Goal: Information Seeking & Learning: Check status

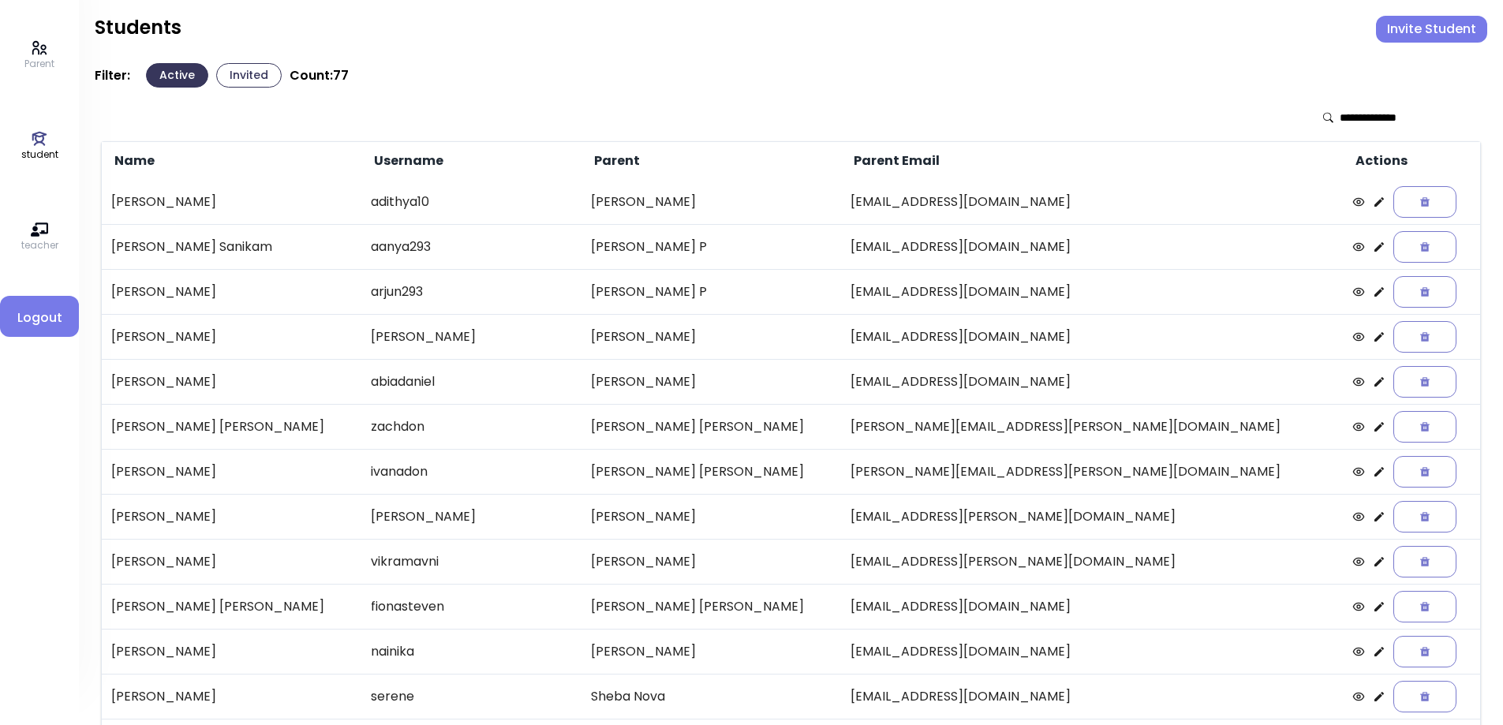
click at [1375, 607] on icon at bounding box center [1379, 606] width 9 height 9
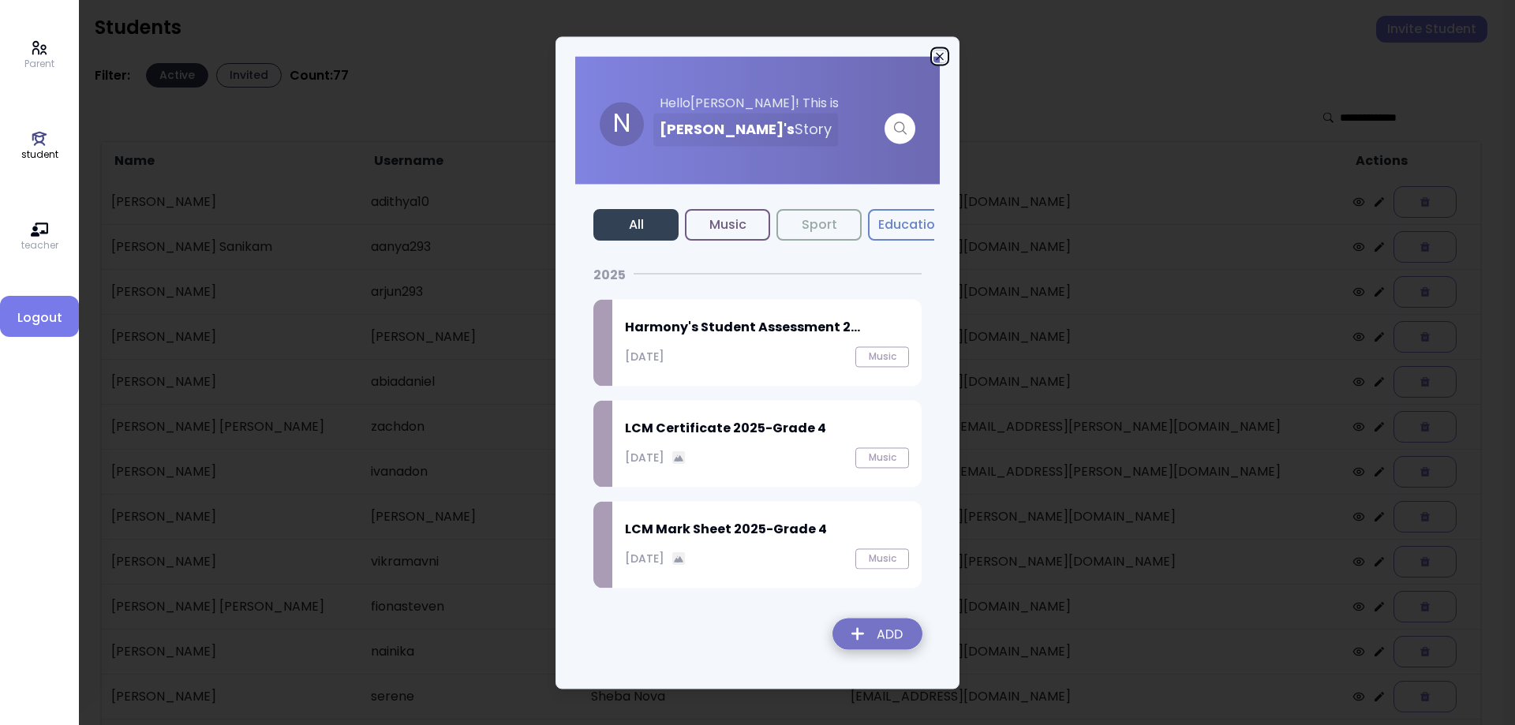
click at [939, 51] on icon "button" at bounding box center [939, 56] width 13 height 13
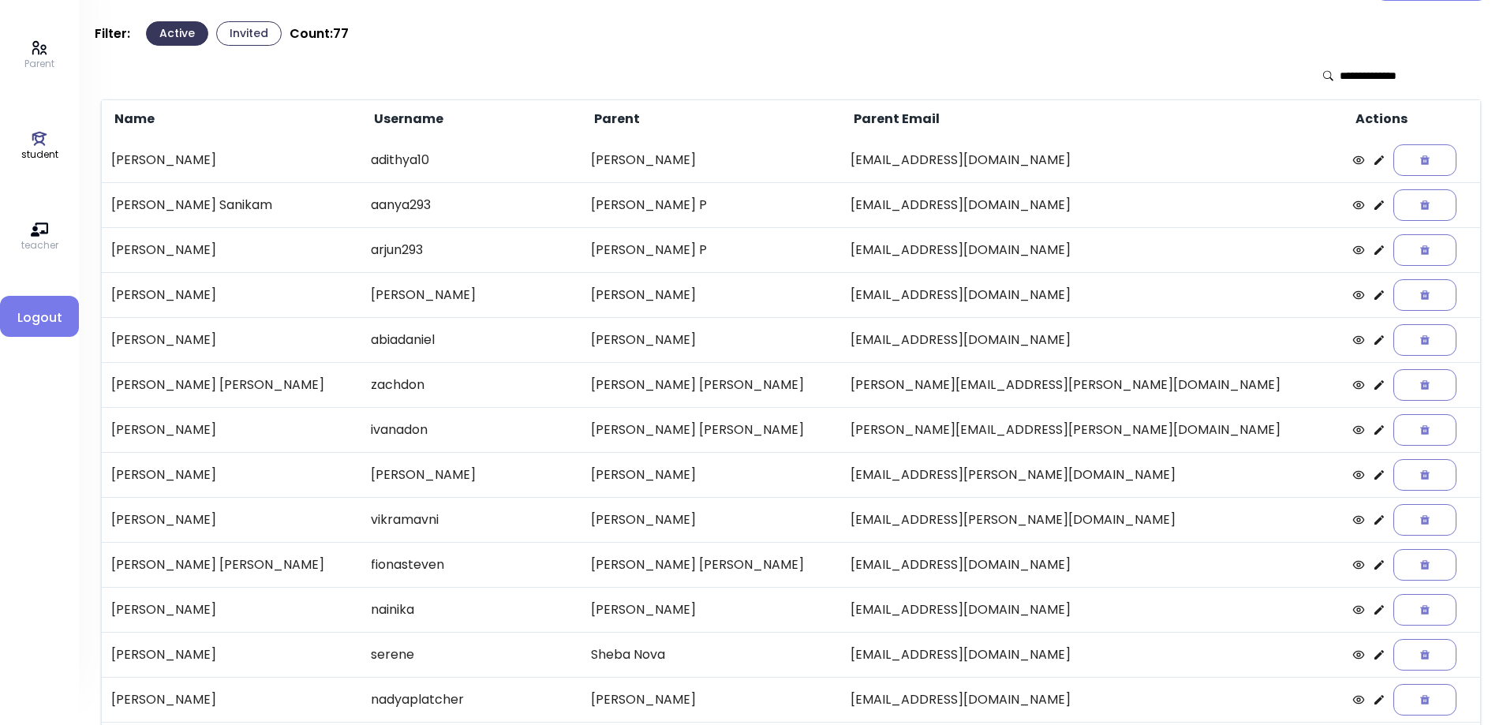
scroll to position [24, 0]
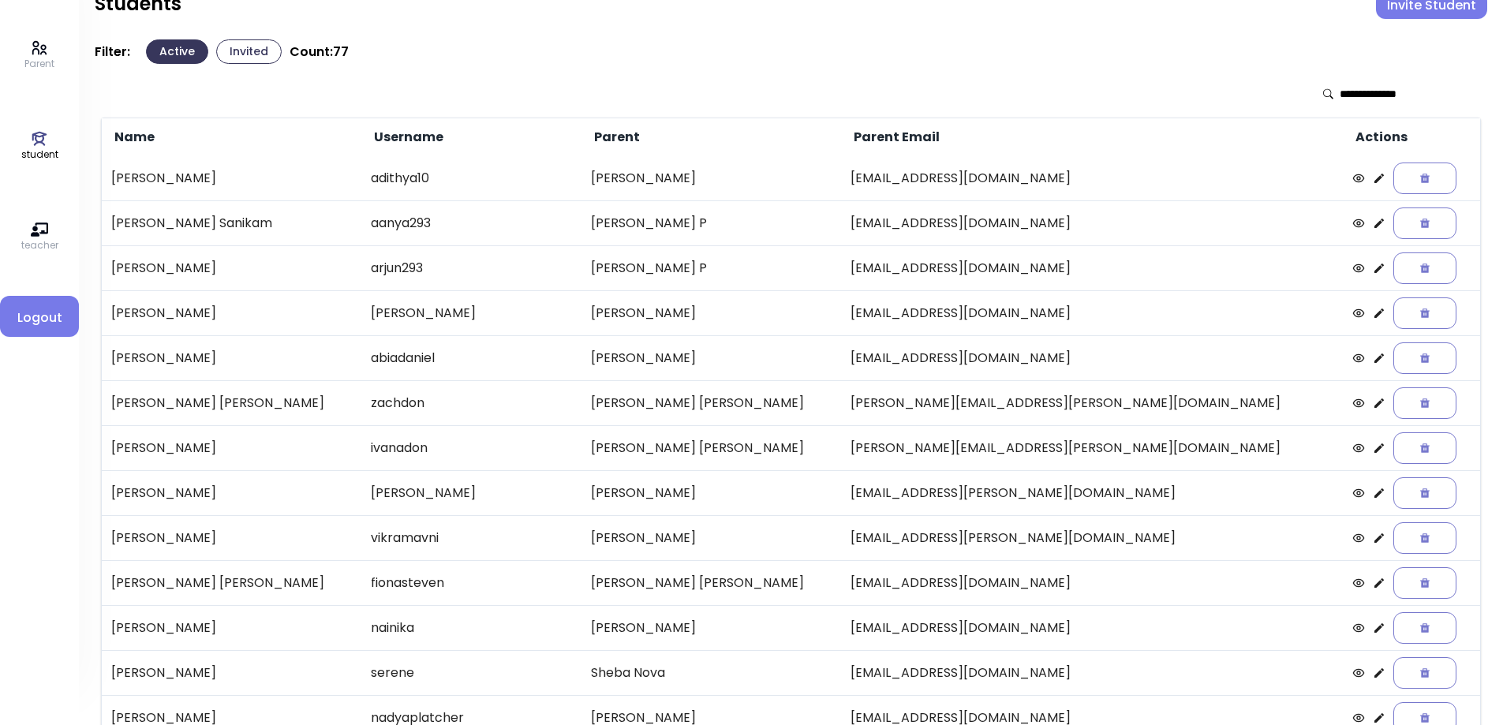
click at [1373, 269] on icon at bounding box center [1379, 268] width 13 height 13
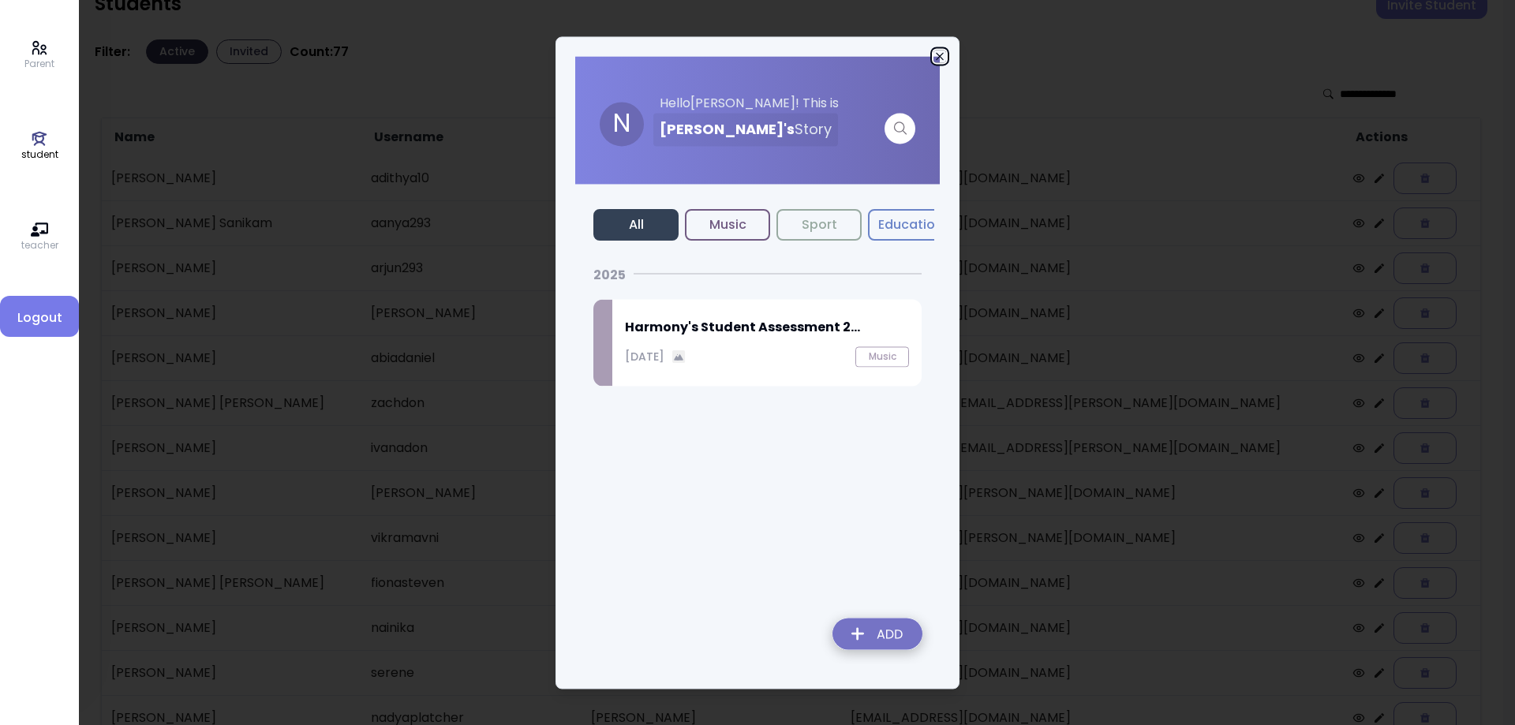
click at [941, 54] on icon "button" at bounding box center [939, 56] width 13 height 13
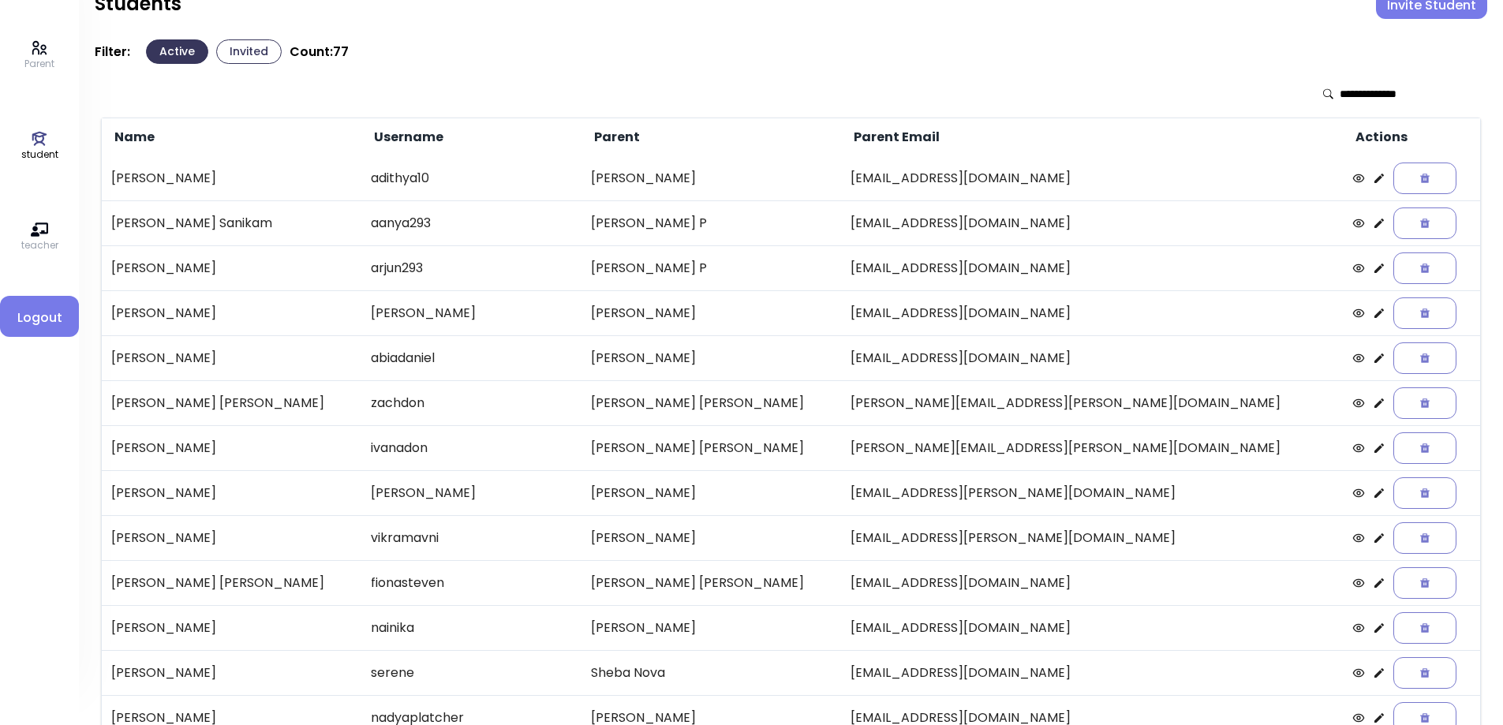
click at [1373, 406] on icon at bounding box center [1379, 403] width 13 height 13
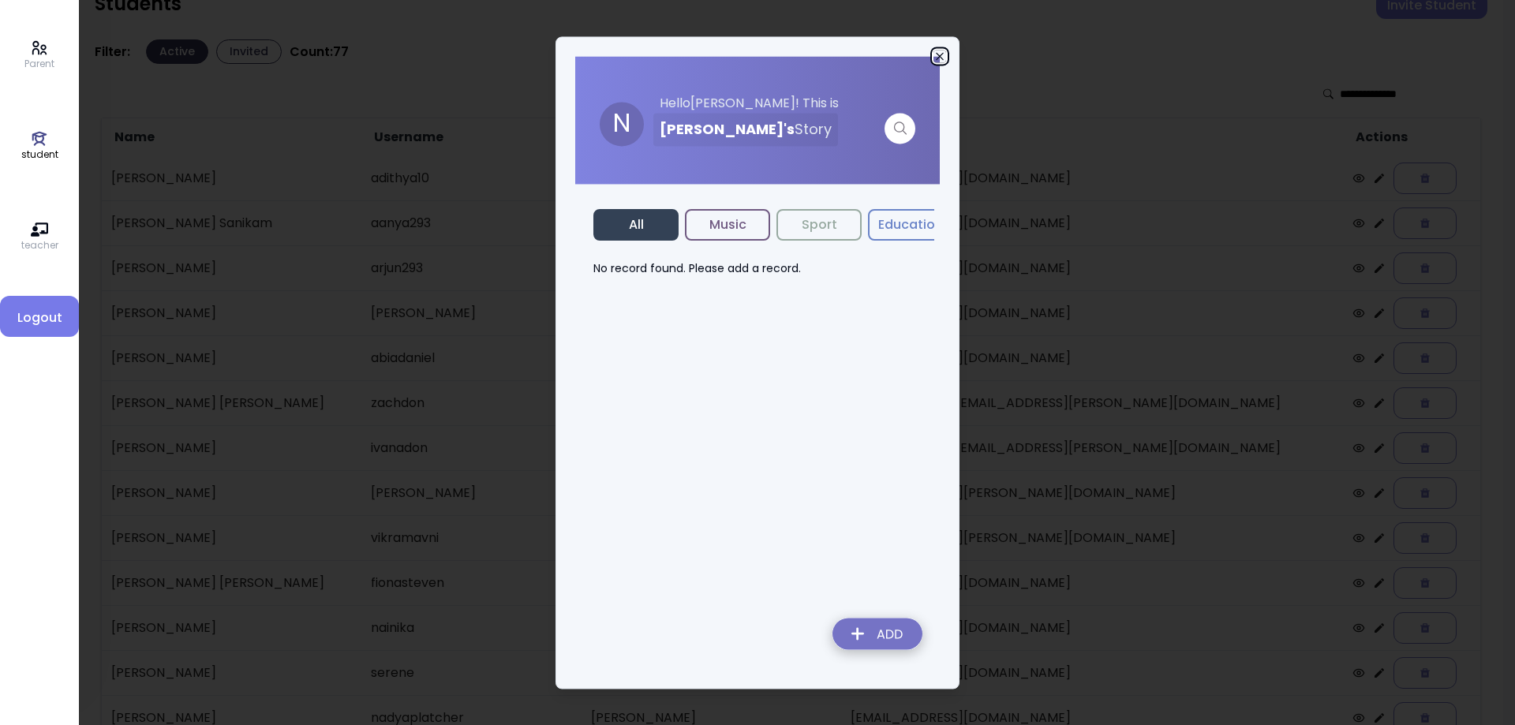
click at [933, 57] on icon "button" at bounding box center [939, 56] width 13 height 13
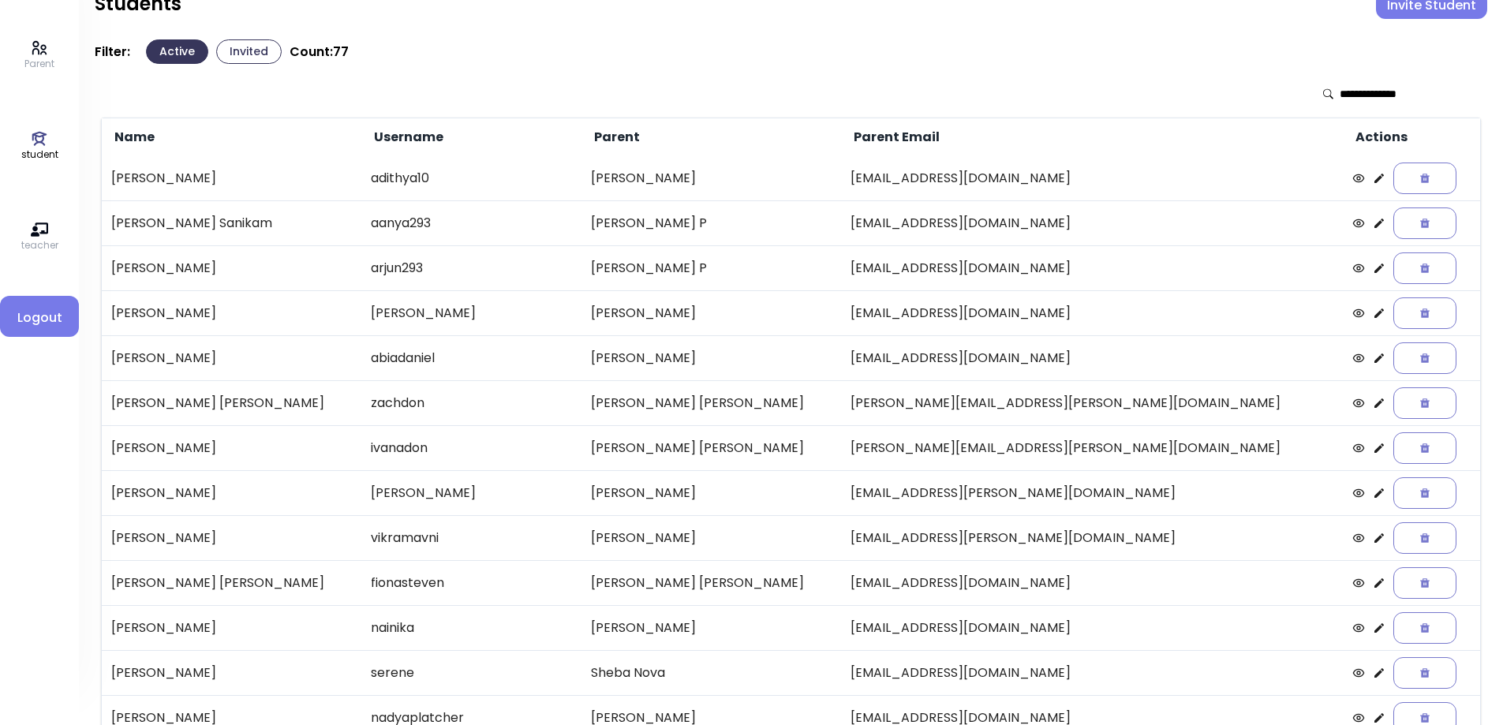
click at [1375, 451] on icon at bounding box center [1379, 447] width 9 height 9
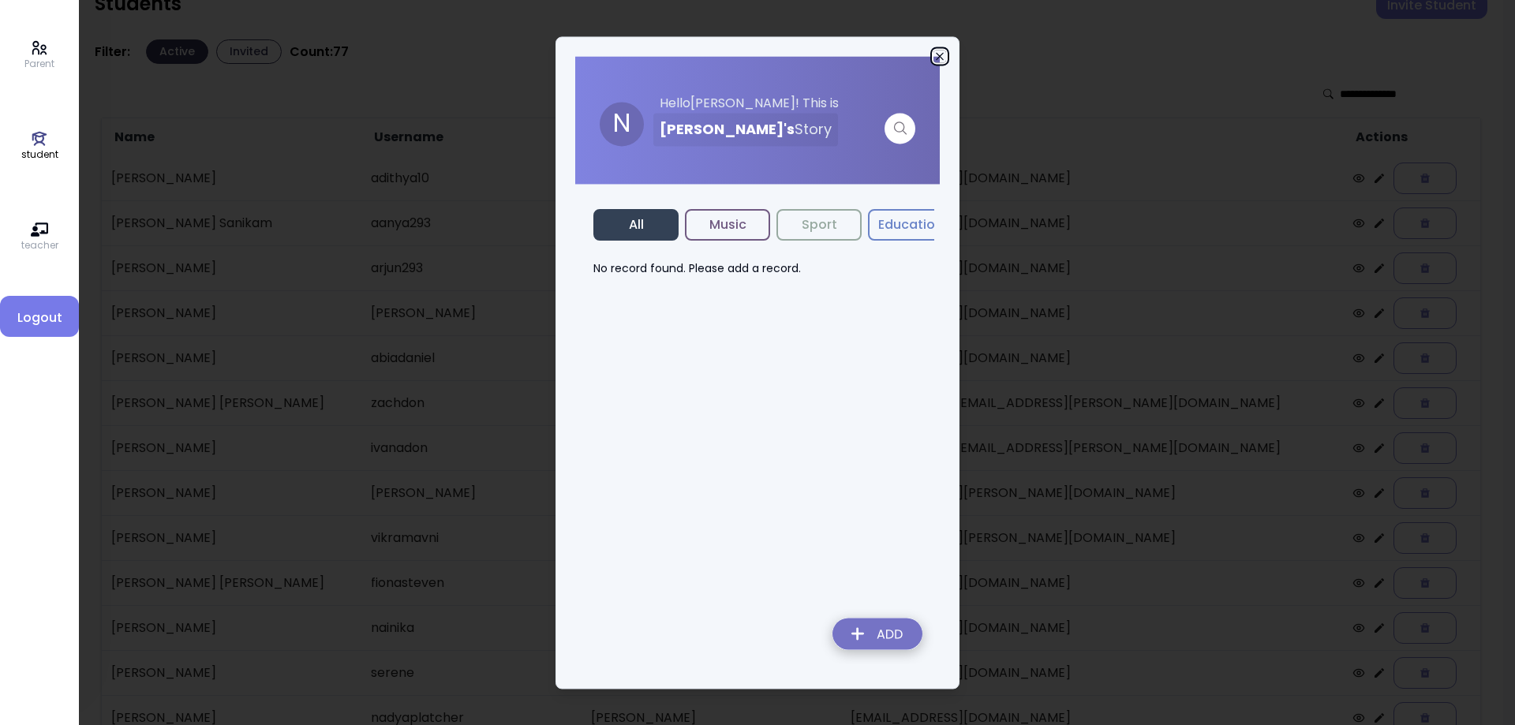
click at [938, 53] on icon "button" at bounding box center [939, 56] width 13 height 13
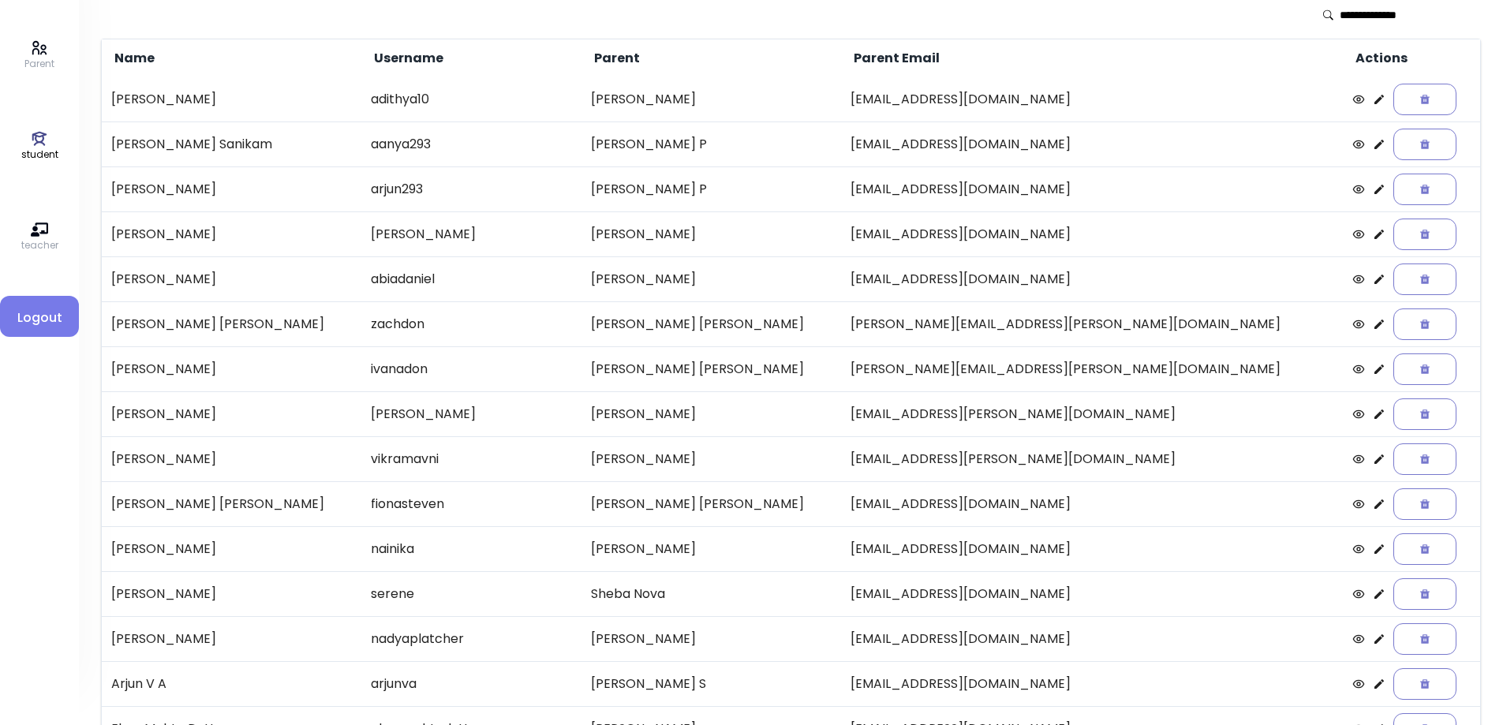
scroll to position [181, 0]
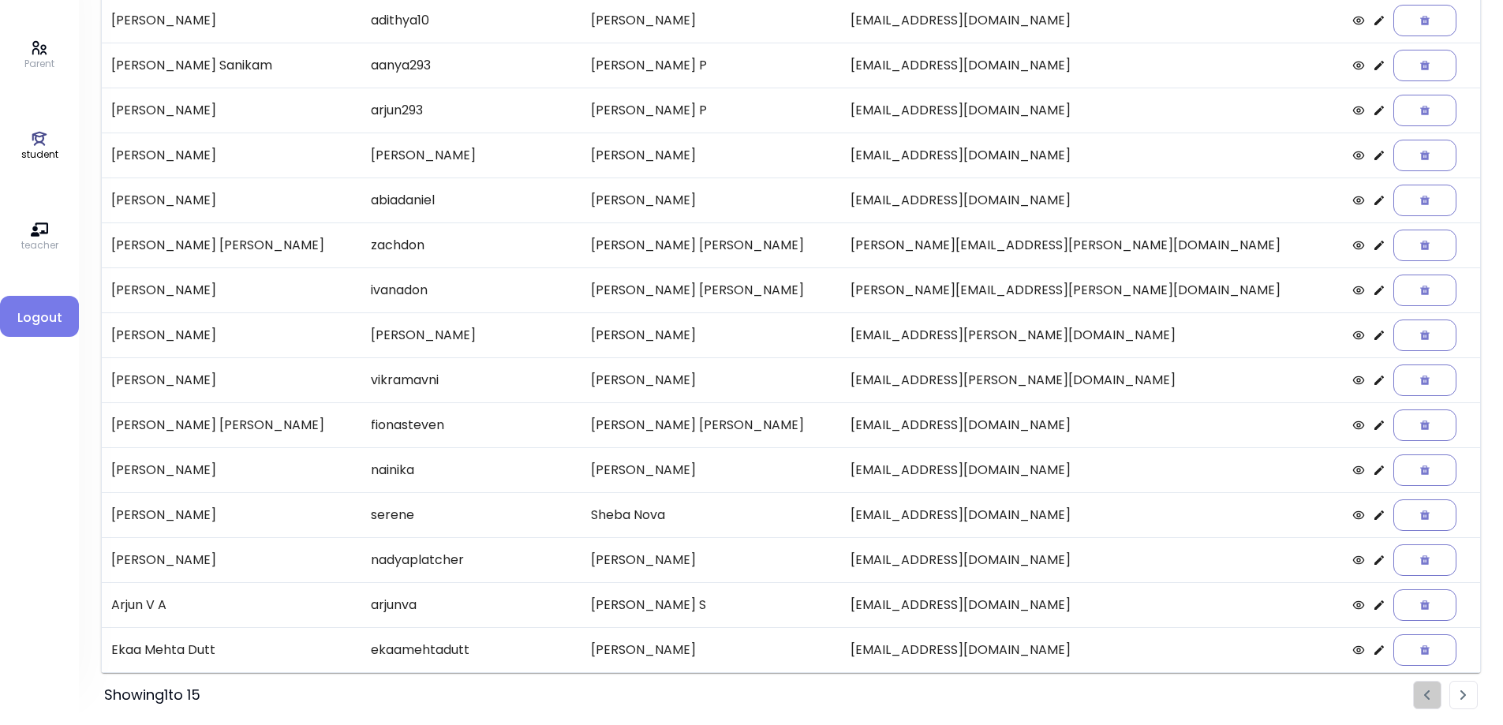
click at [1461, 697] on img "Pagination" at bounding box center [1464, 695] width 6 height 10
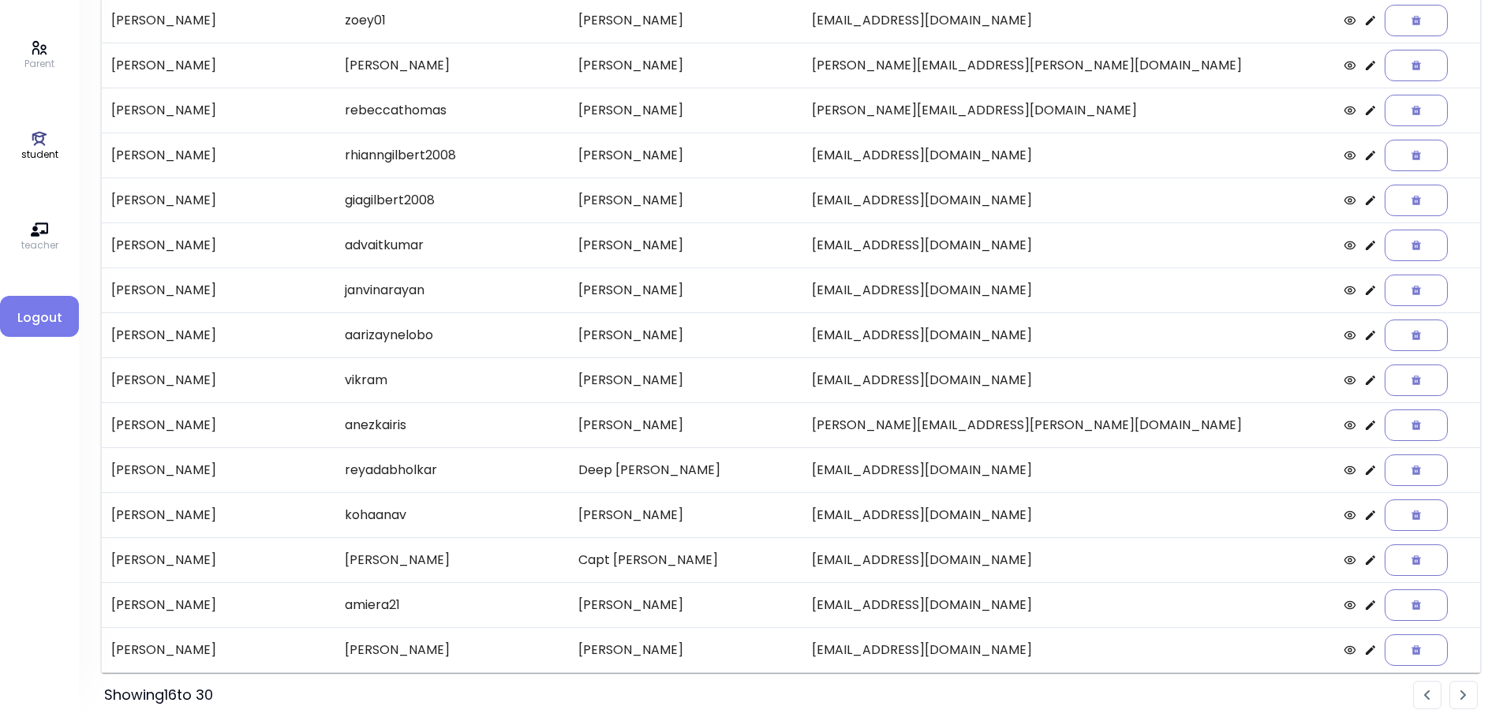
click at [1366, 652] on icon at bounding box center [1370, 649] width 9 height 9
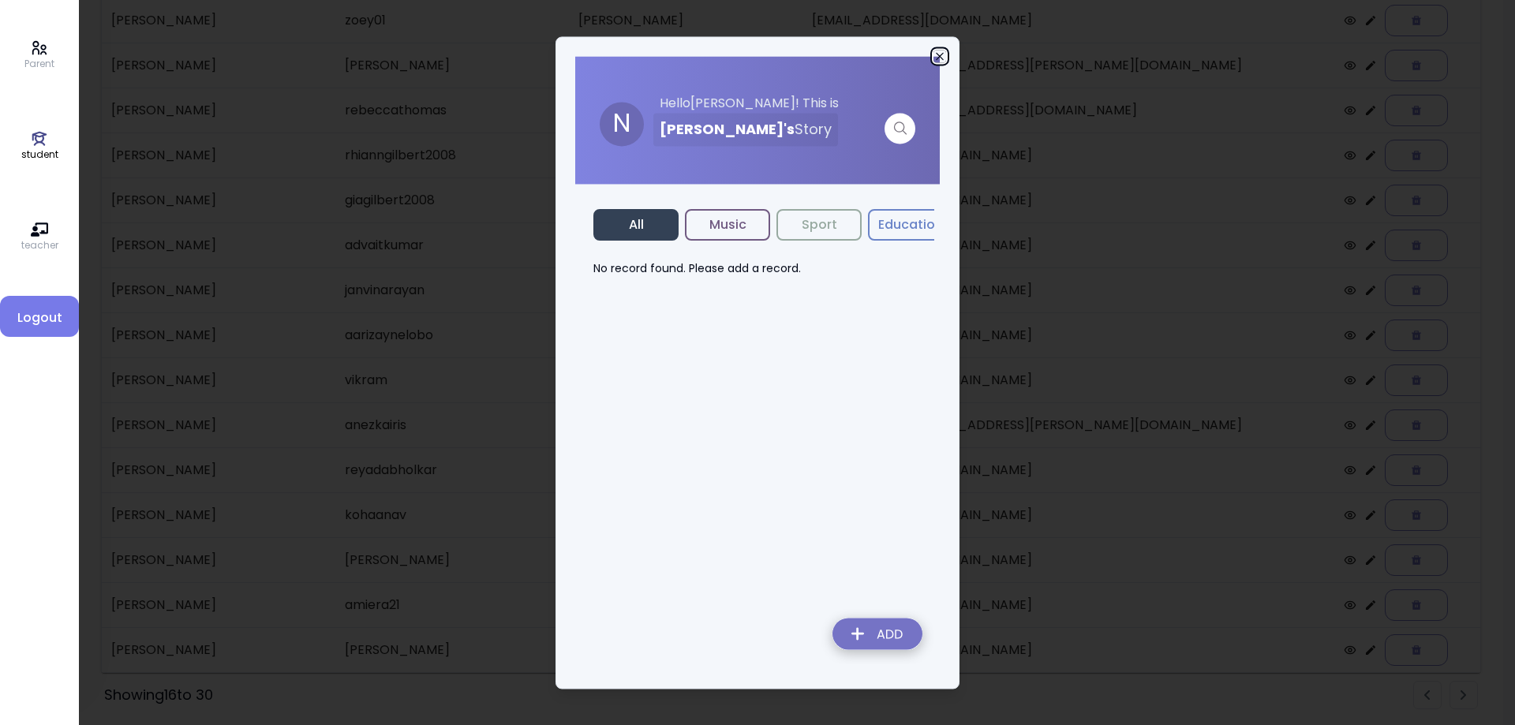
click at [935, 55] on icon "button" at bounding box center [939, 56] width 13 height 13
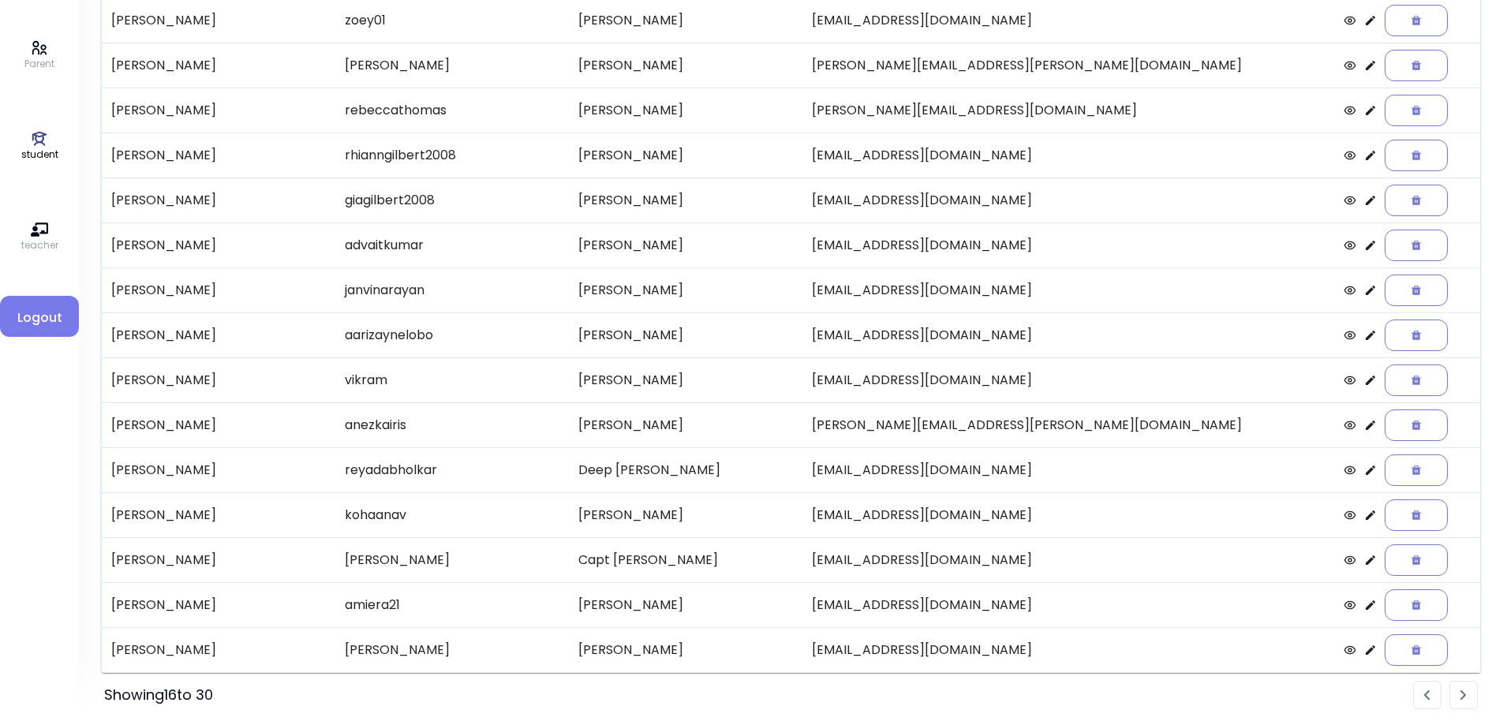
click at [1364, 606] on icon at bounding box center [1370, 605] width 13 height 13
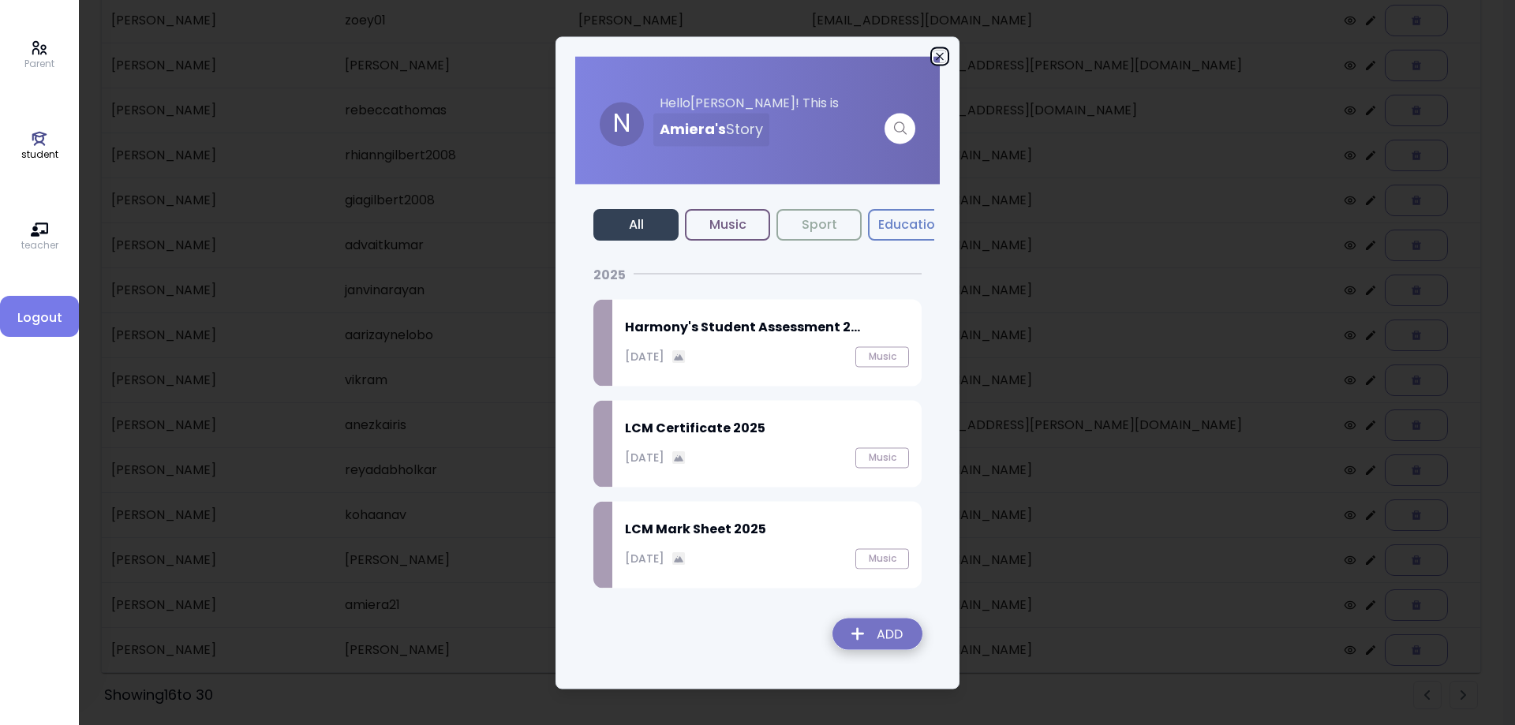
click at [941, 58] on icon "button" at bounding box center [939, 56] width 13 height 13
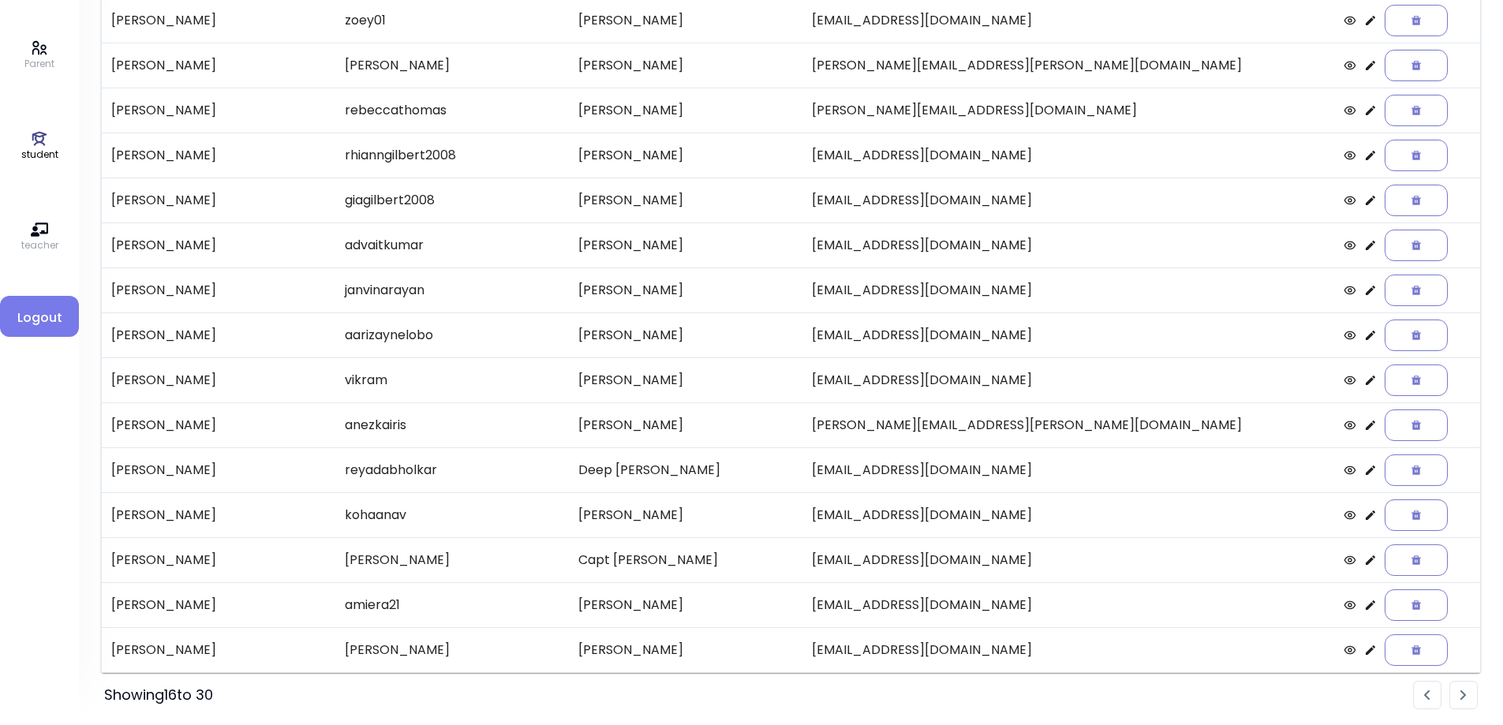
click at [1364, 563] on icon at bounding box center [1370, 560] width 13 height 13
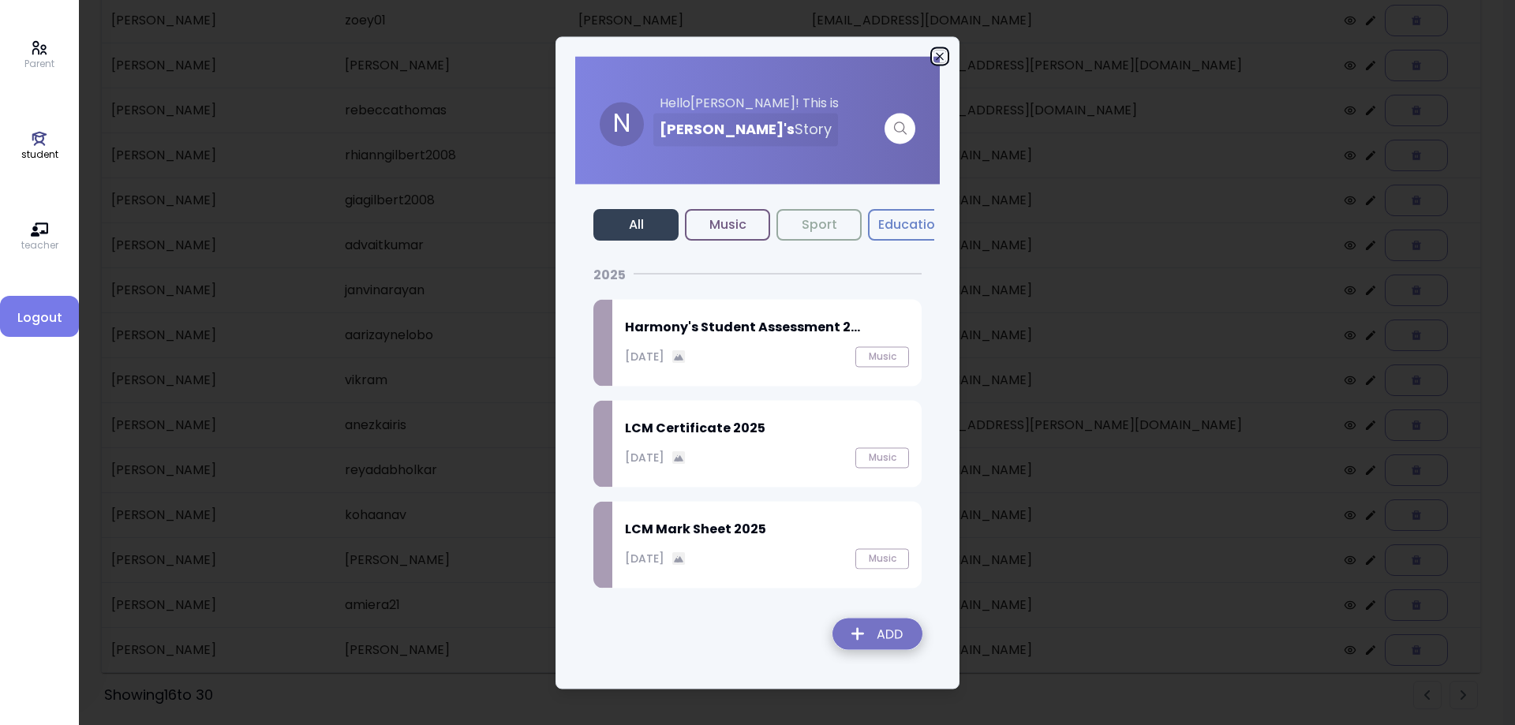
click at [943, 58] on icon "button" at bounding box center [939, 56] width 13 height 13
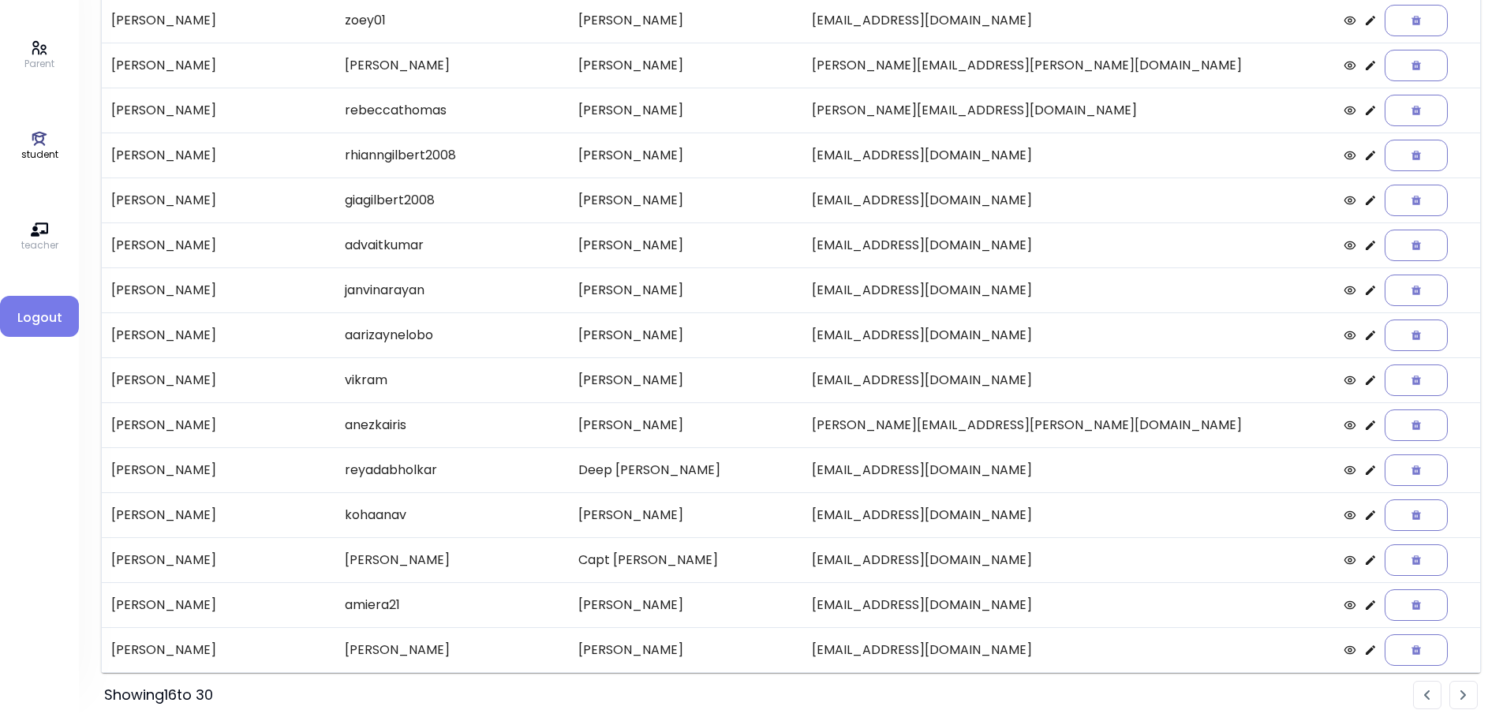
click at [1366, 340] on icon at bounding box center [1370, 335] width 9 height 9
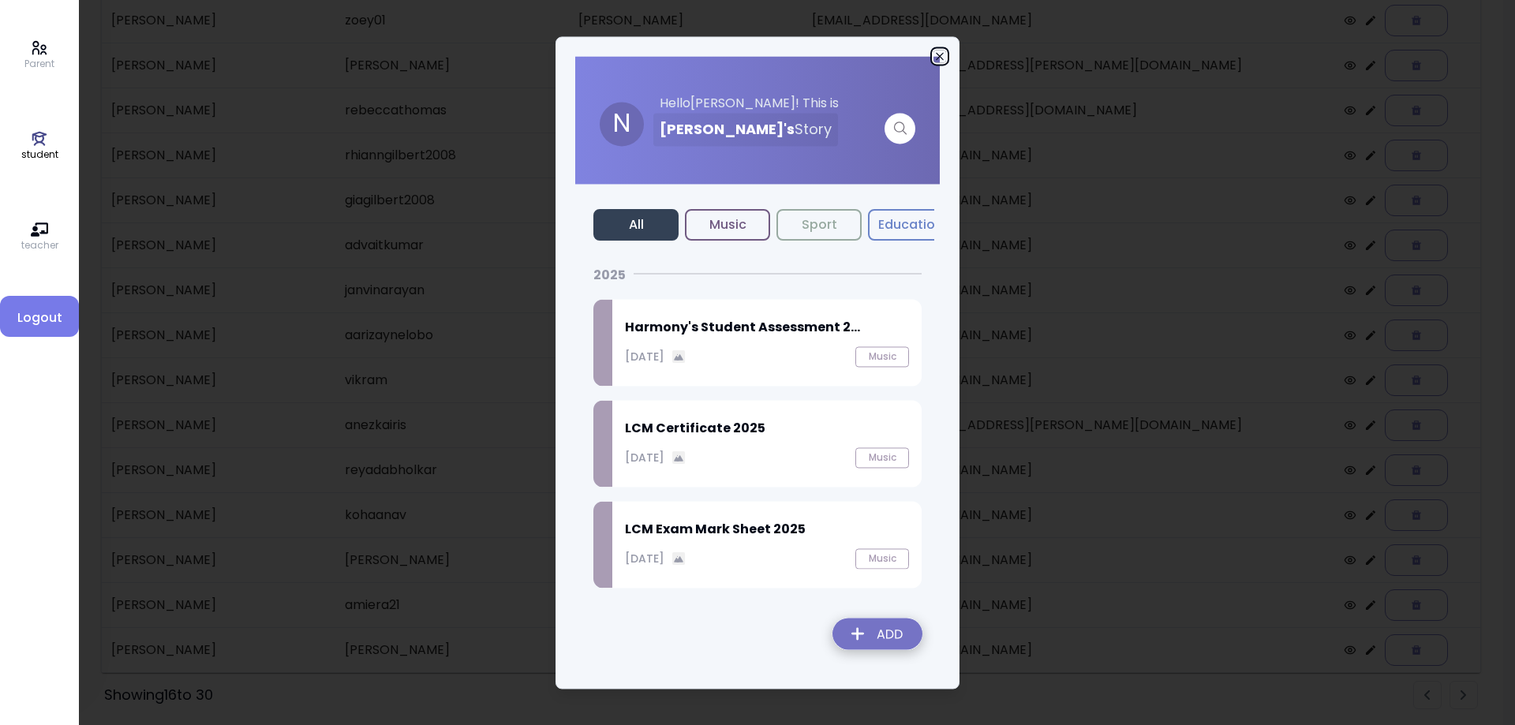
click at [937, 57] on icon "button" at bounding box center [939, 56] width 13 height 13
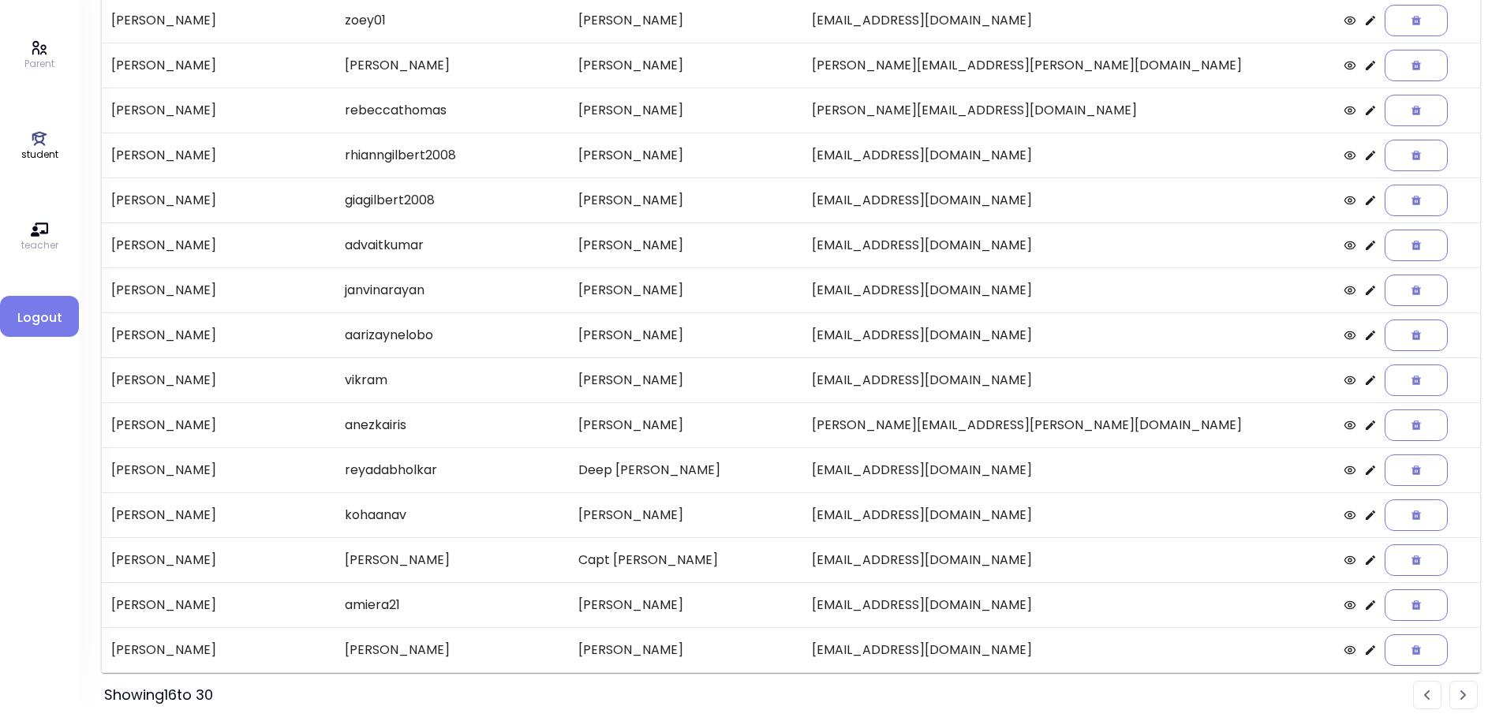
click at [1366, 247] on icon at bounding box center [1370, 245] width 9 height 9
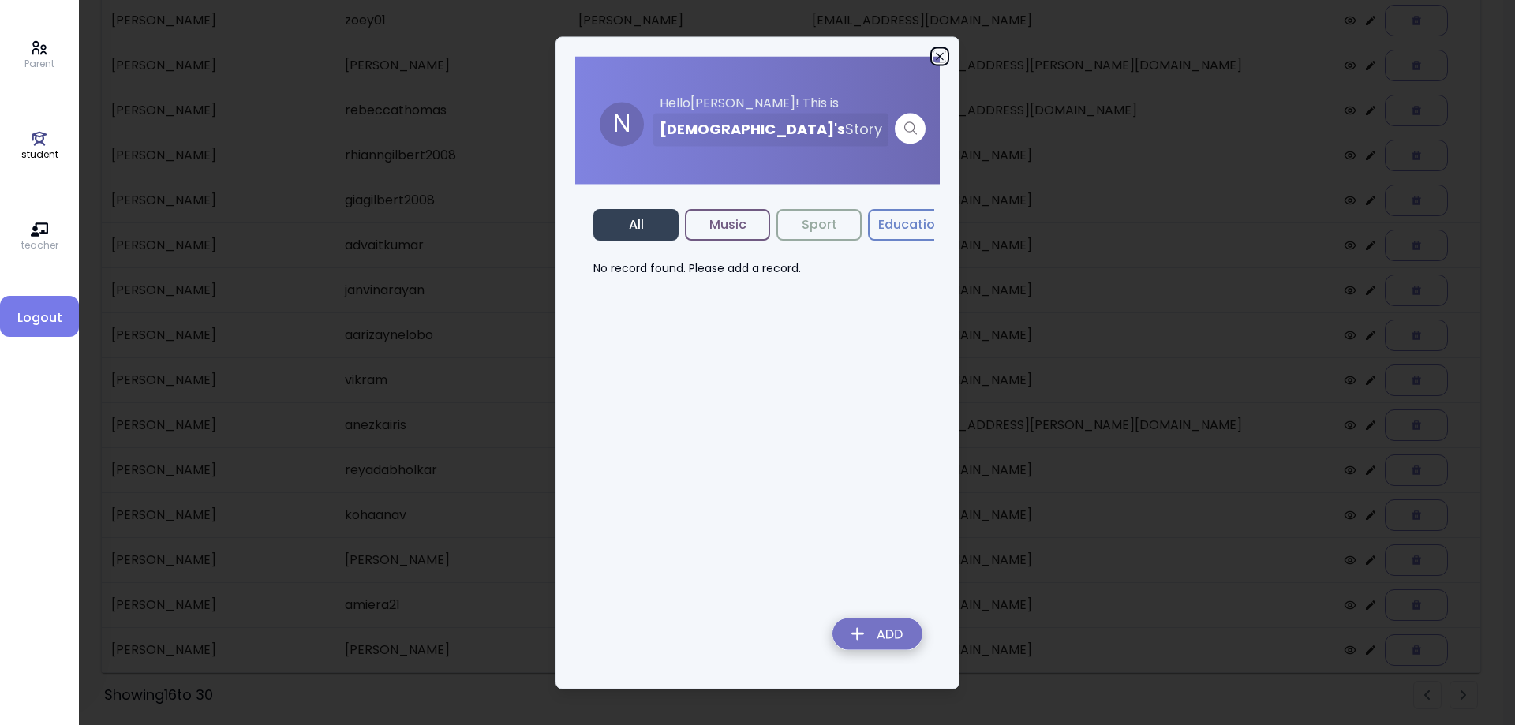
click at [938, 54] on icon "button" at bounding box center [939, 55] width 7 height 7
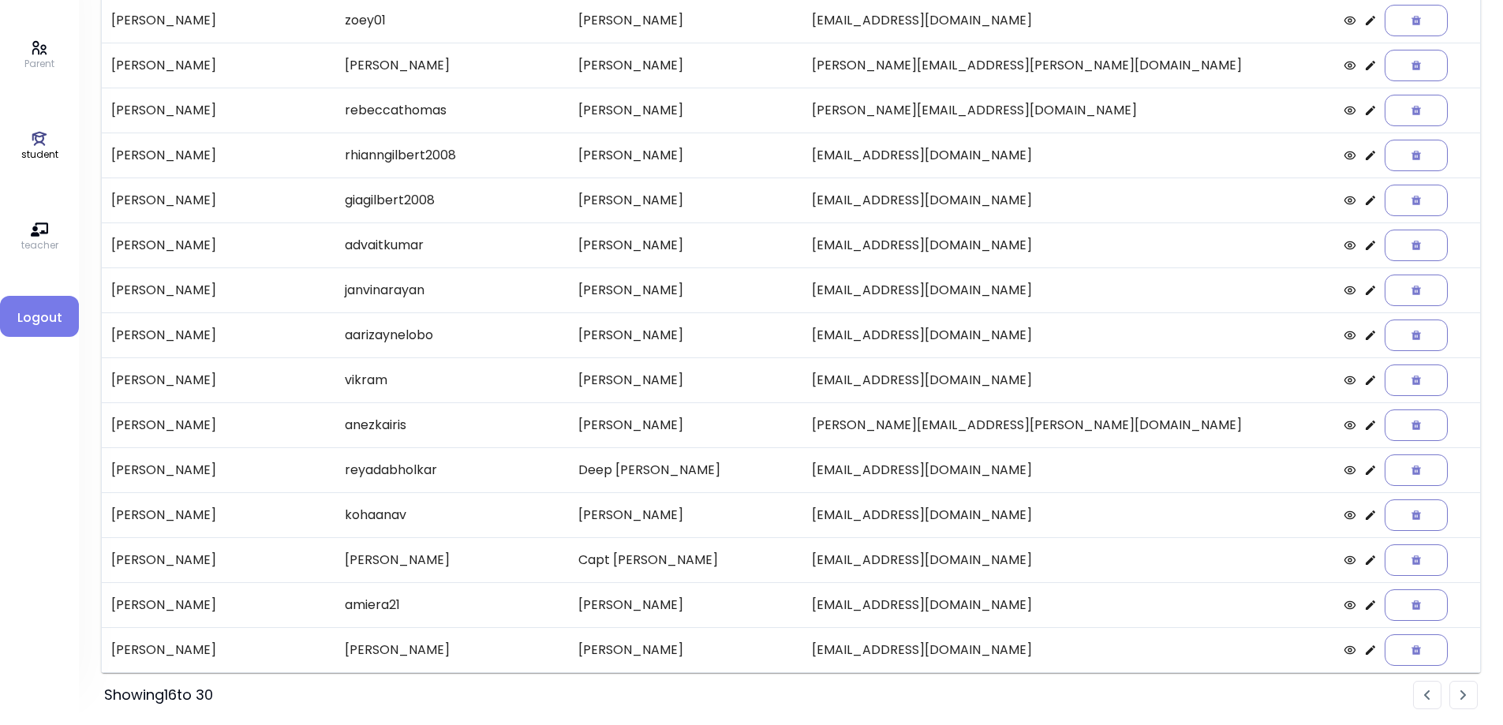
click at [1427, 698] on img "Pagination" at bounding box center [1427, 695] width 6 height 10
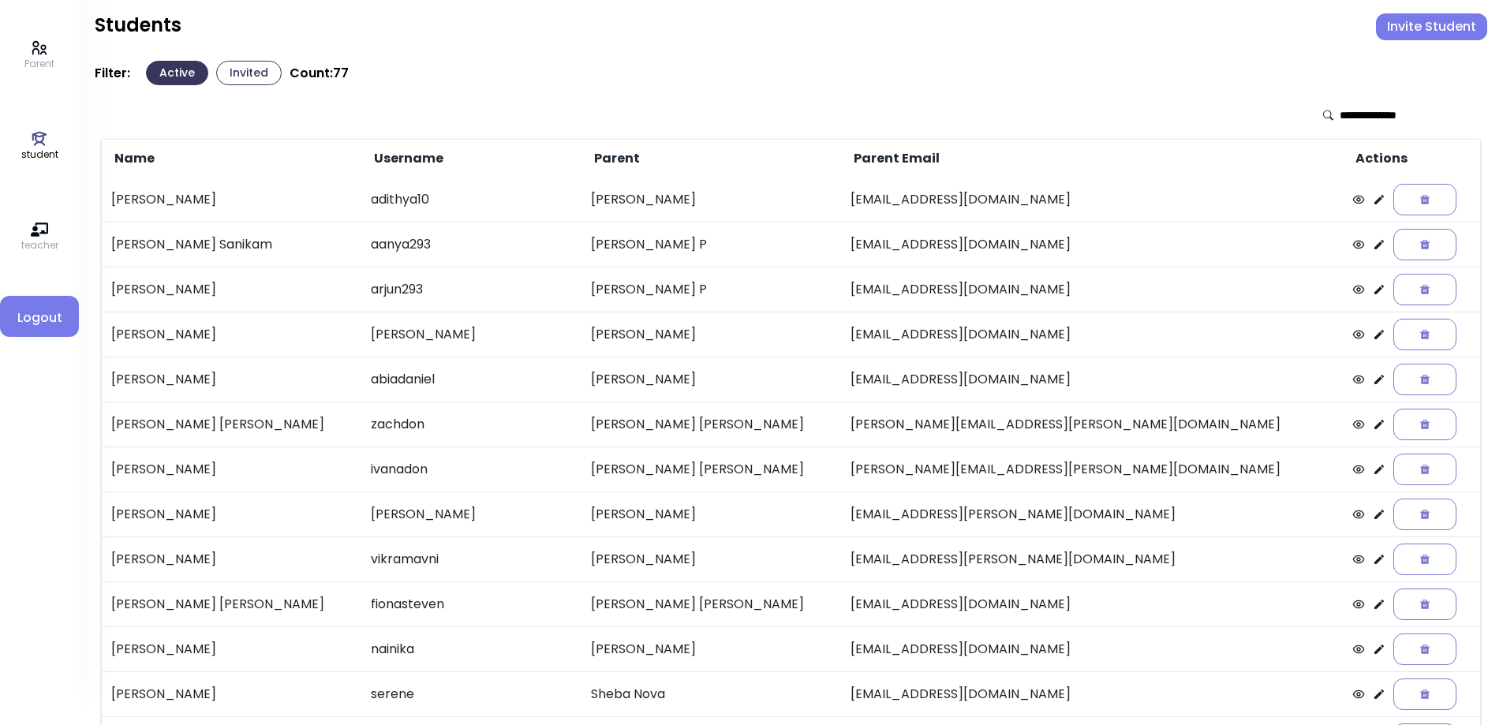
scroll to position [0, 0]
click at [1373, 203] on icon at bounding box center [1379, 202] width 13 height 13
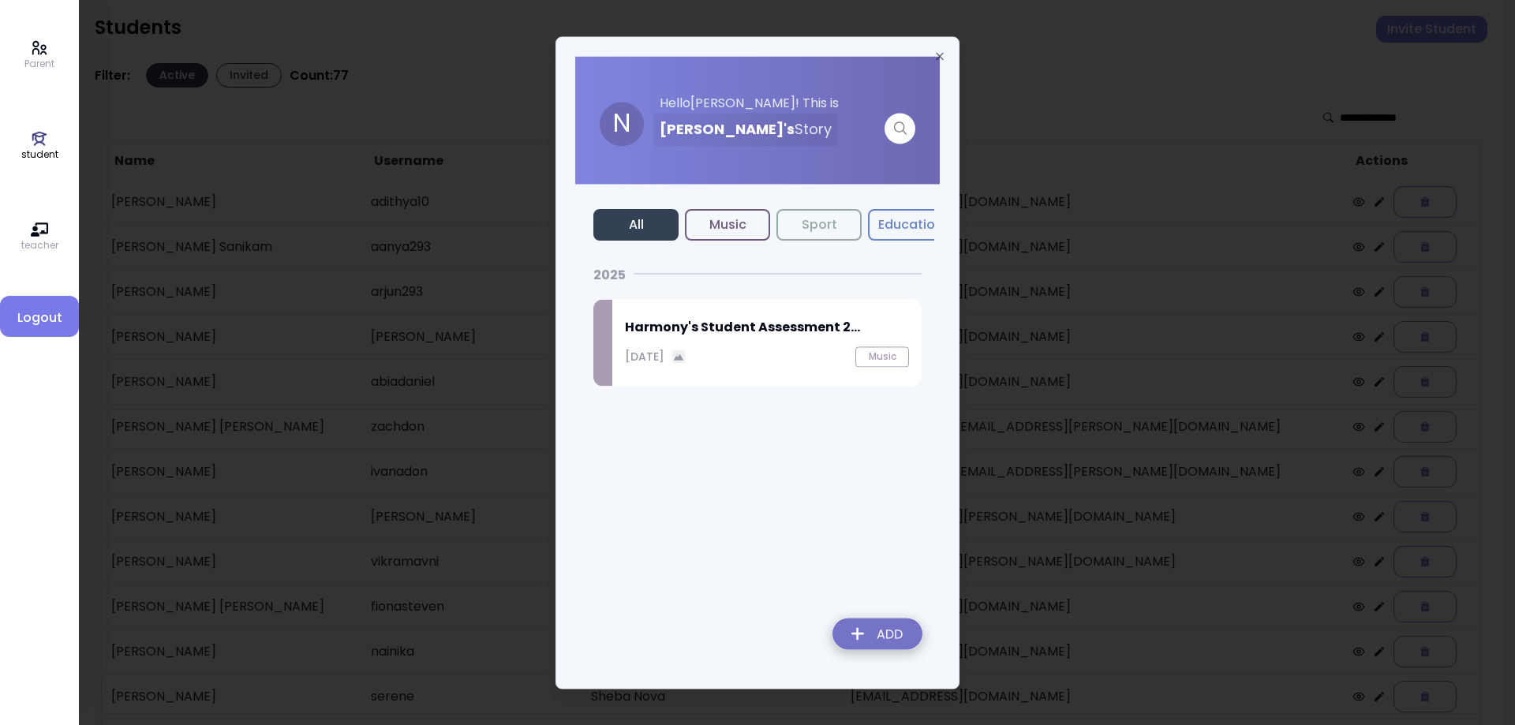
click at [670, 330] on h2 "Harmony's Student Assessment 2..." at bounding box center [767, 327] width 284 height 19
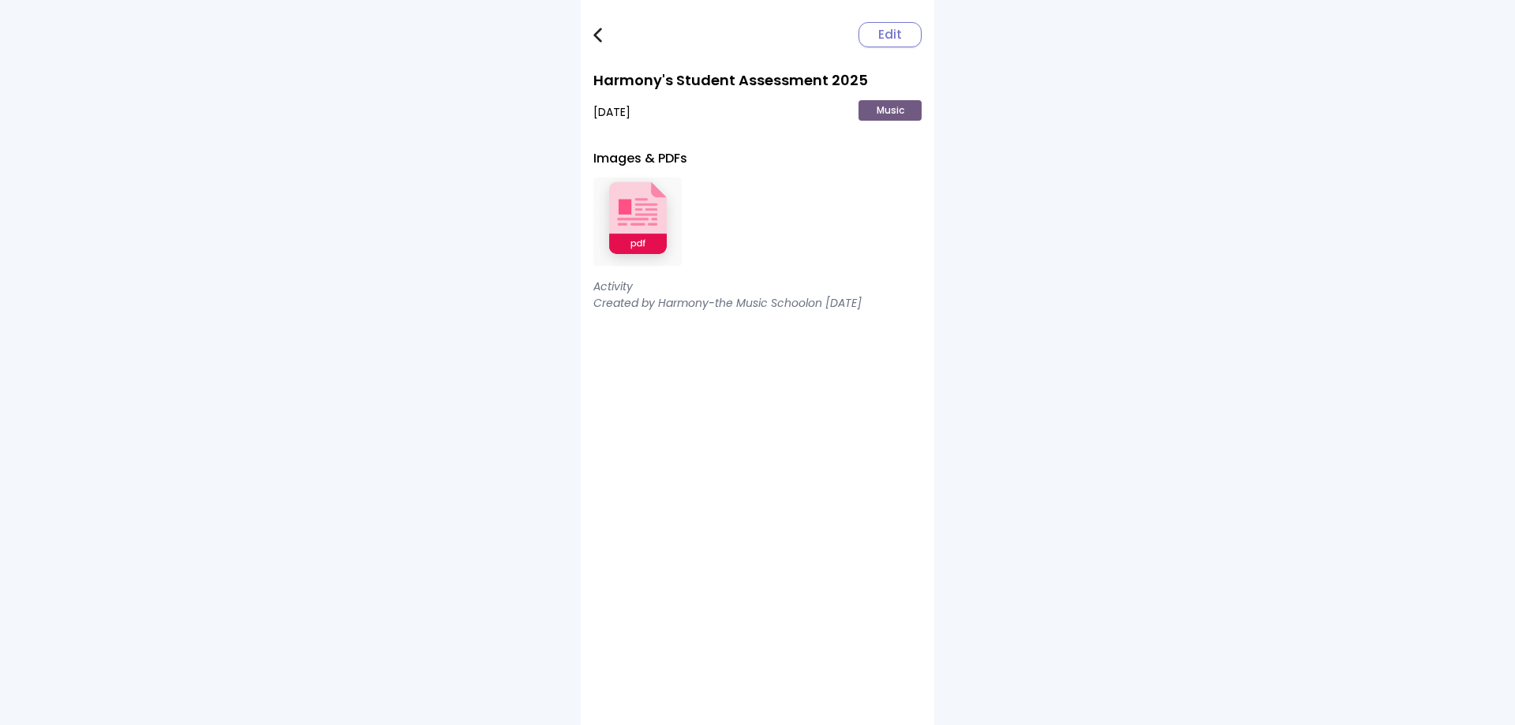
click at [657, 241] on img at bounding box center [637, 221] width 88 height 103
click at [600, 42] on img at bounding box center [597, 35] width 9 height 15
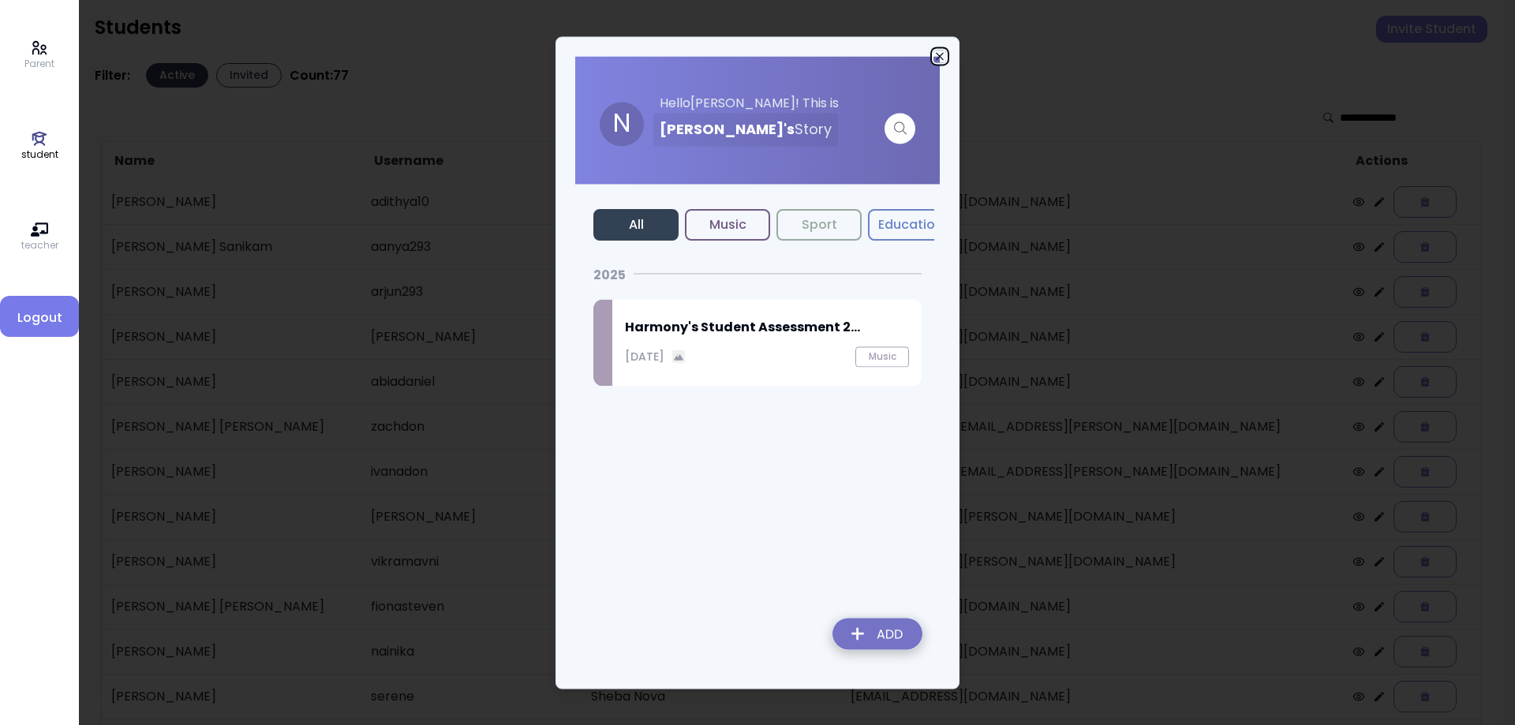
click at [936, 55] on icon "button" at bounding box center [939, 56] width 13 height 13
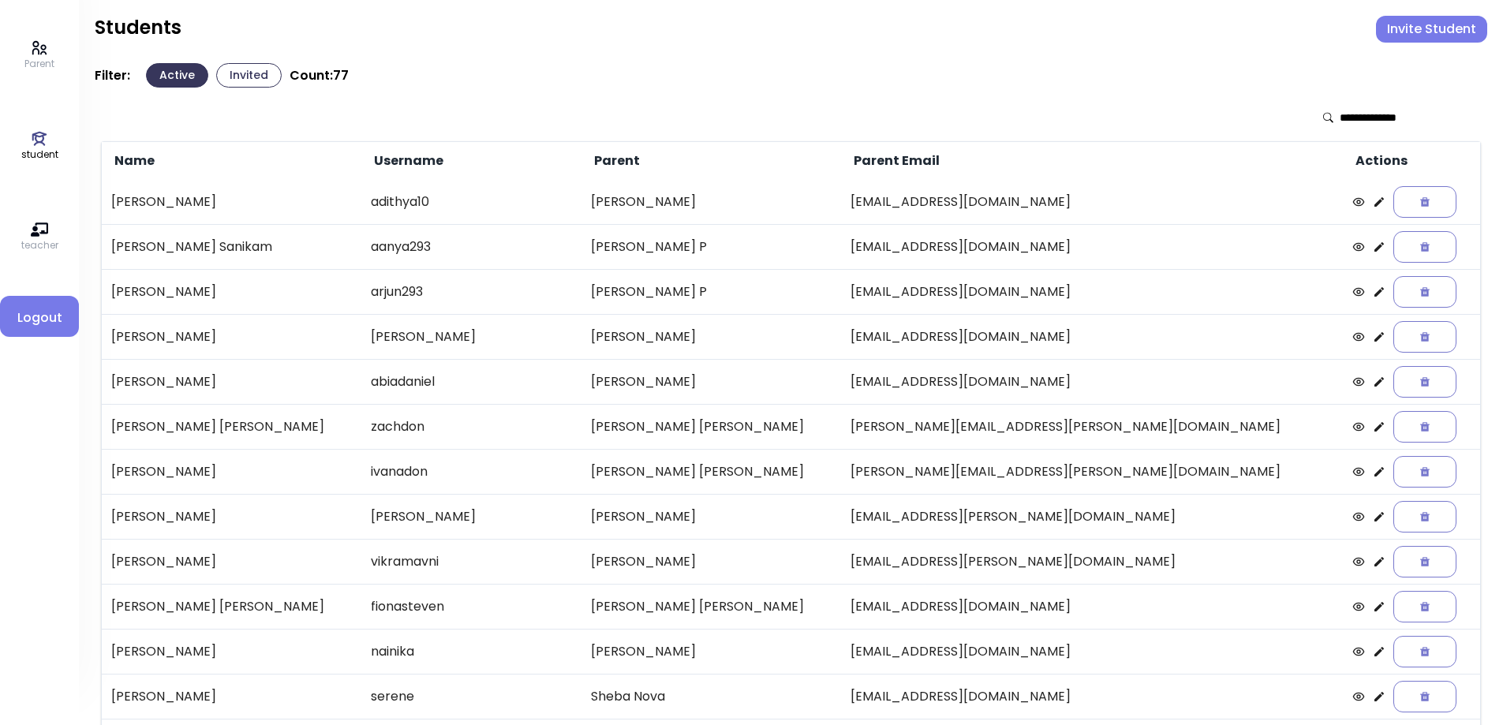
click at [1375, 245] on icon at bounding box center [1379, 246] width 9 height 9
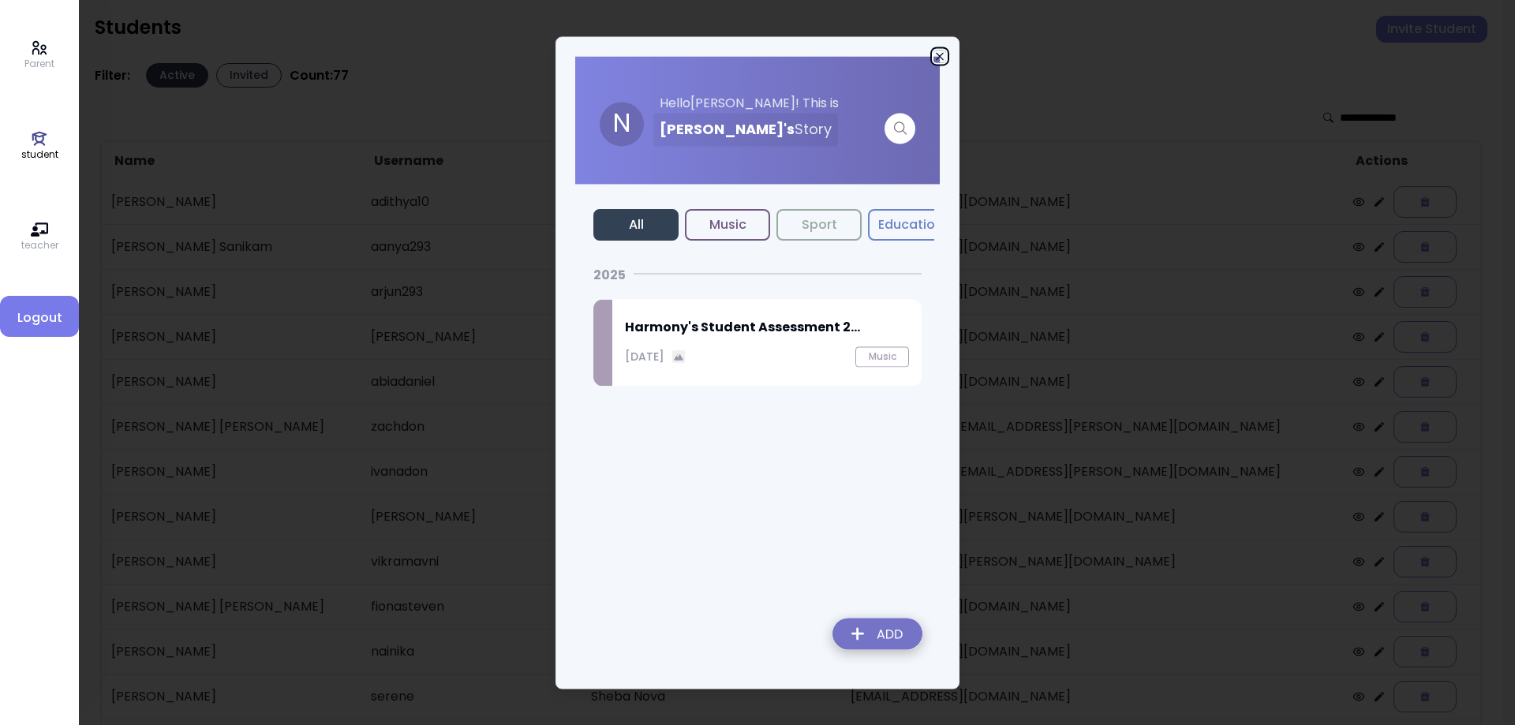
click at [937, 52] on icon "button" at bounding box center [939, 56] width 13 height 13
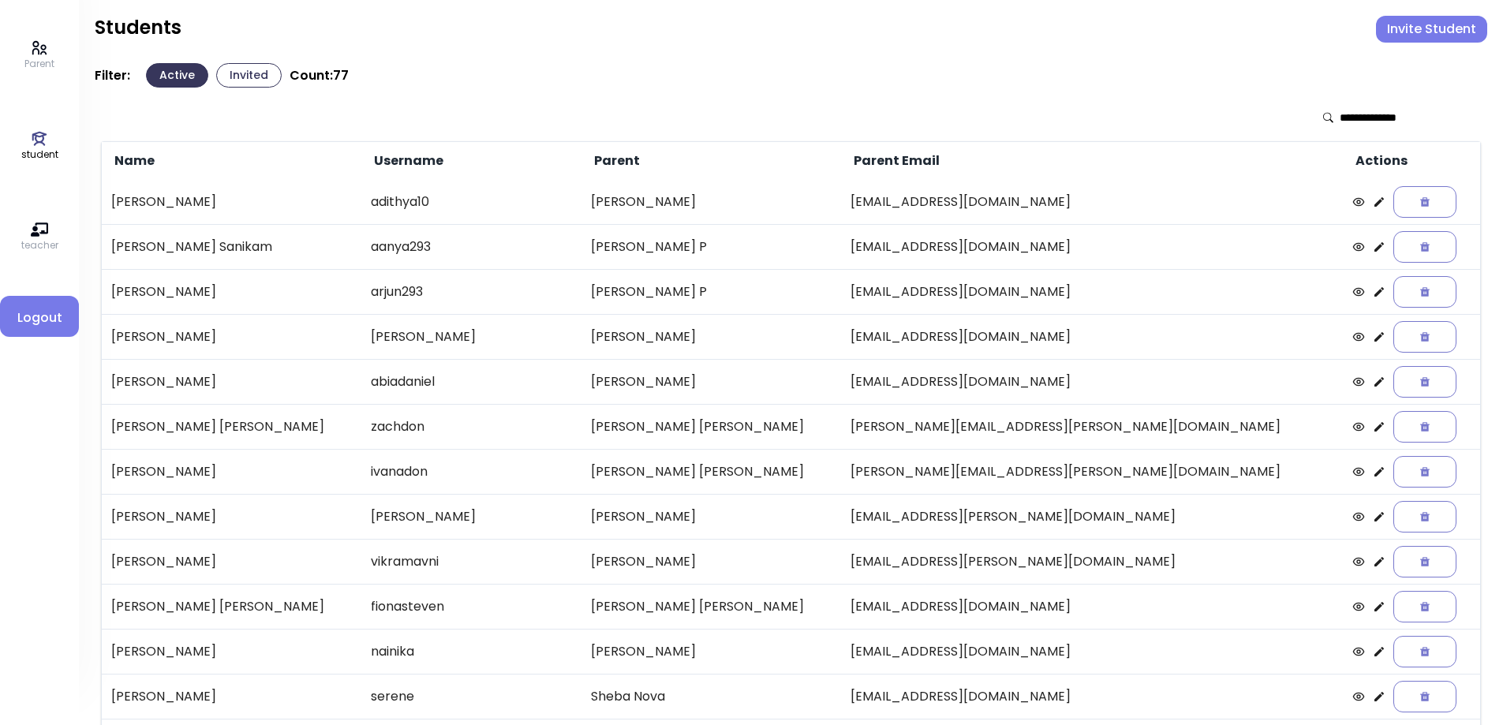
click at [1375, 292] on icon at bounding box center [1379, 291] width 9 height 9
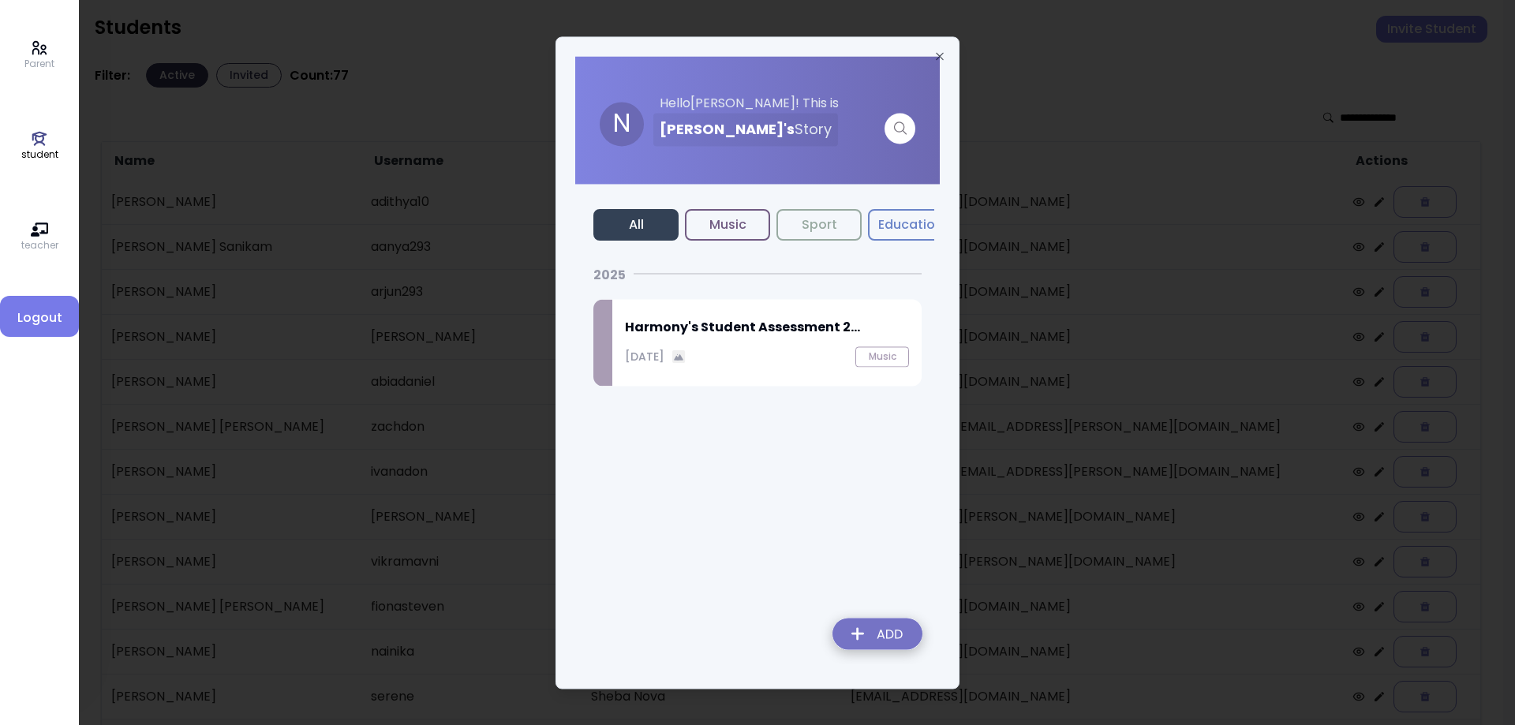
click at [754, 350] on div "October 14, 2025 Music" at bounding box center [767, 356] width 284 height 21
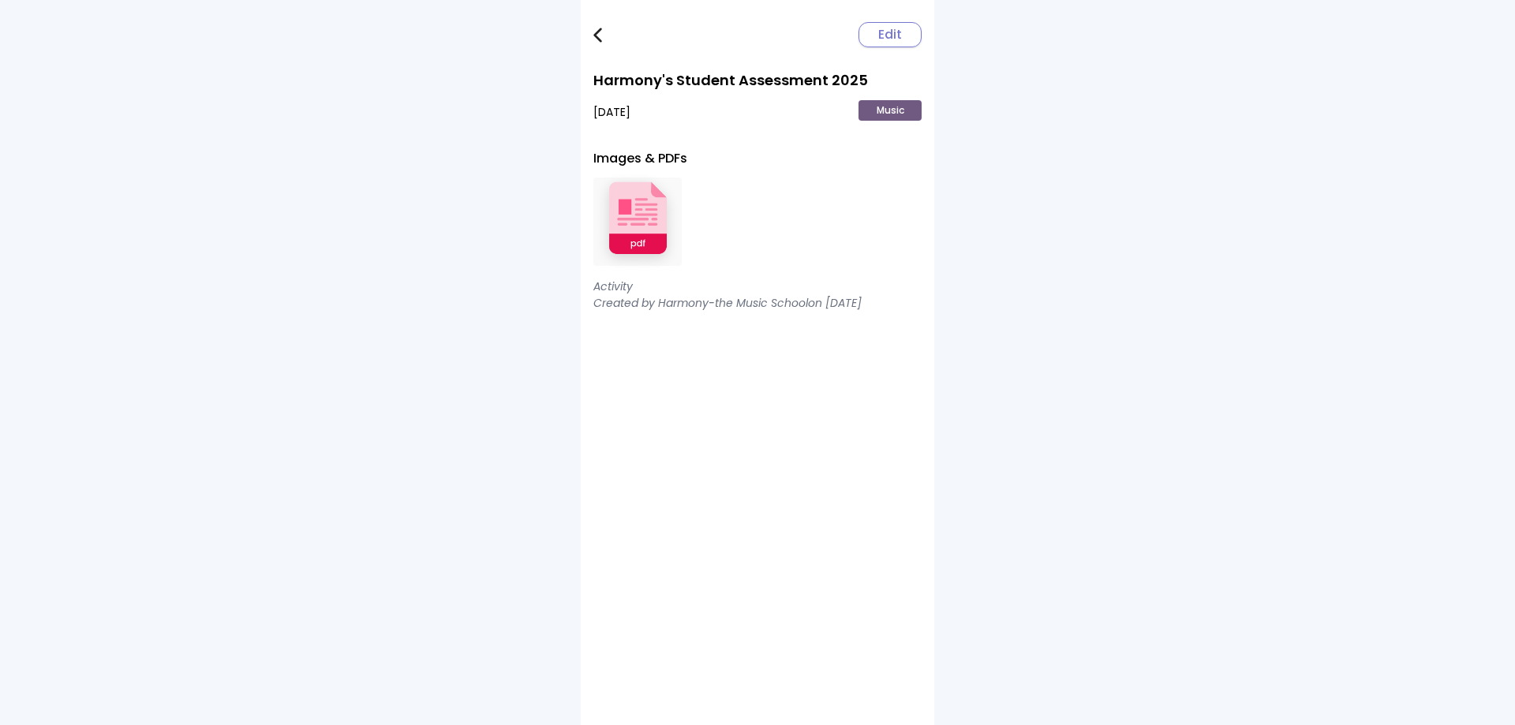
click at [649, 226] on img at bounding box center [637, 221] width 88 height 103
click at [594, 28] on img at bounding box center [597, 35] width 9 height 15
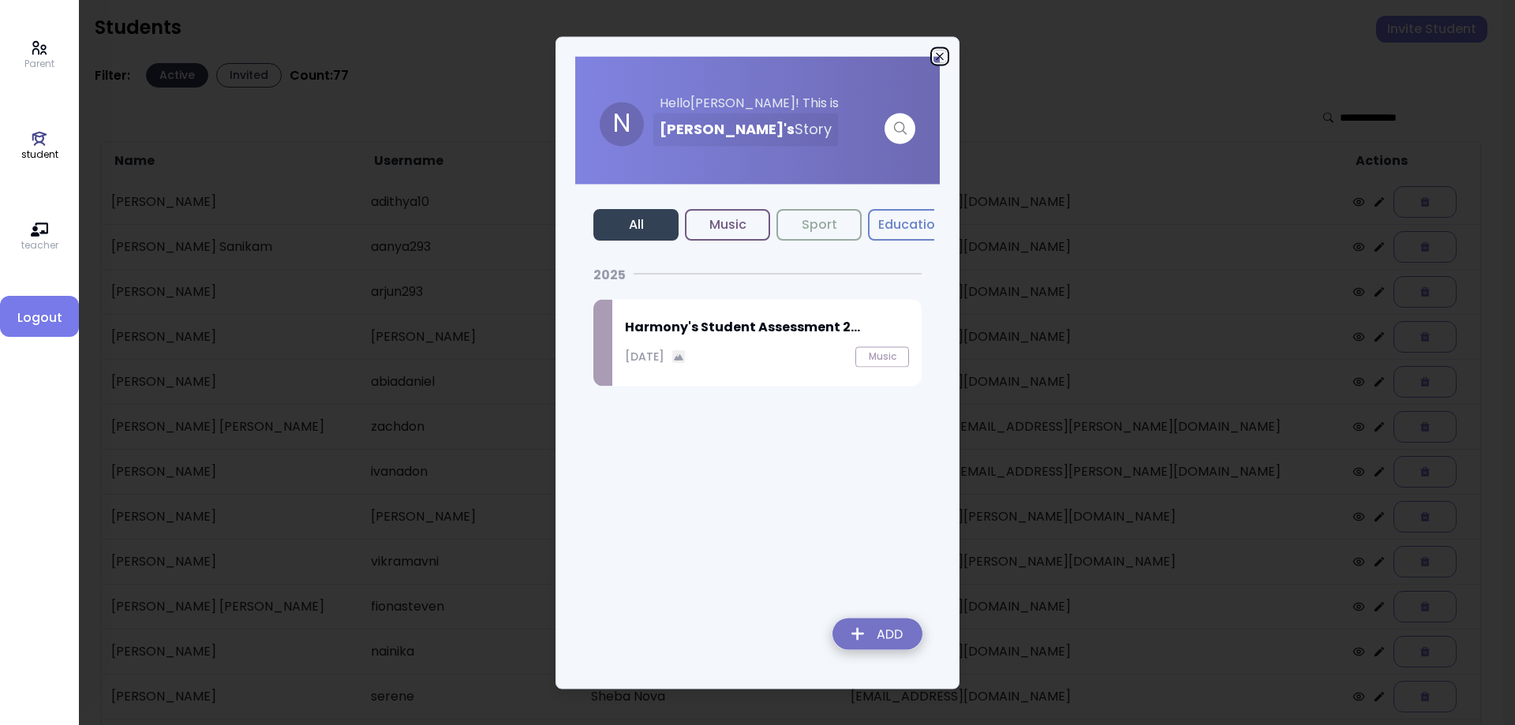
click at [940, 54] on icon "button" at bounding box center [939, 56] width 13 height 13
